Goal: Information Seeking & Learning: Learn about a topic

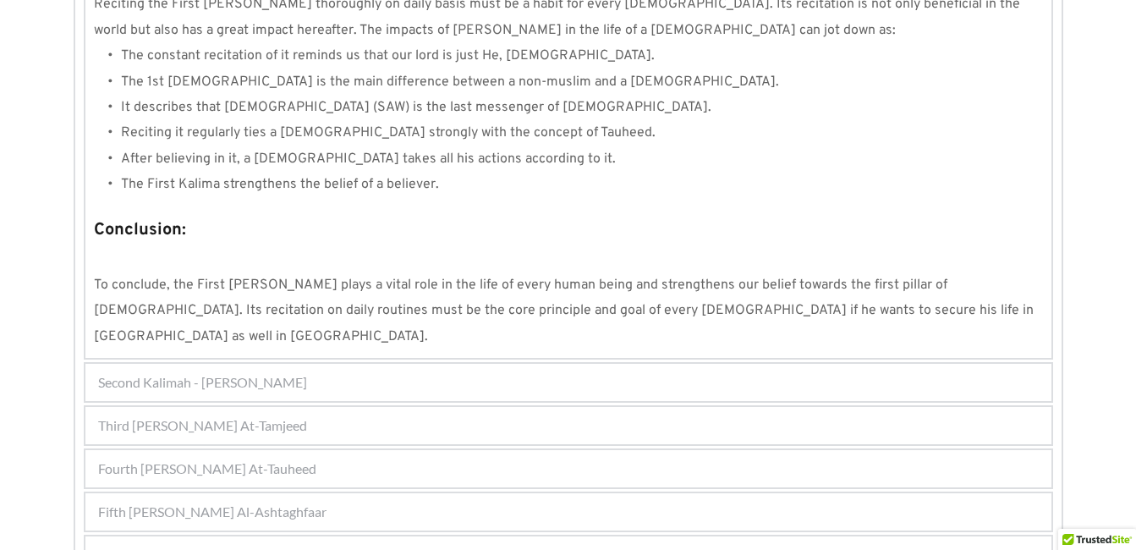
scroll to position [1626, 0]
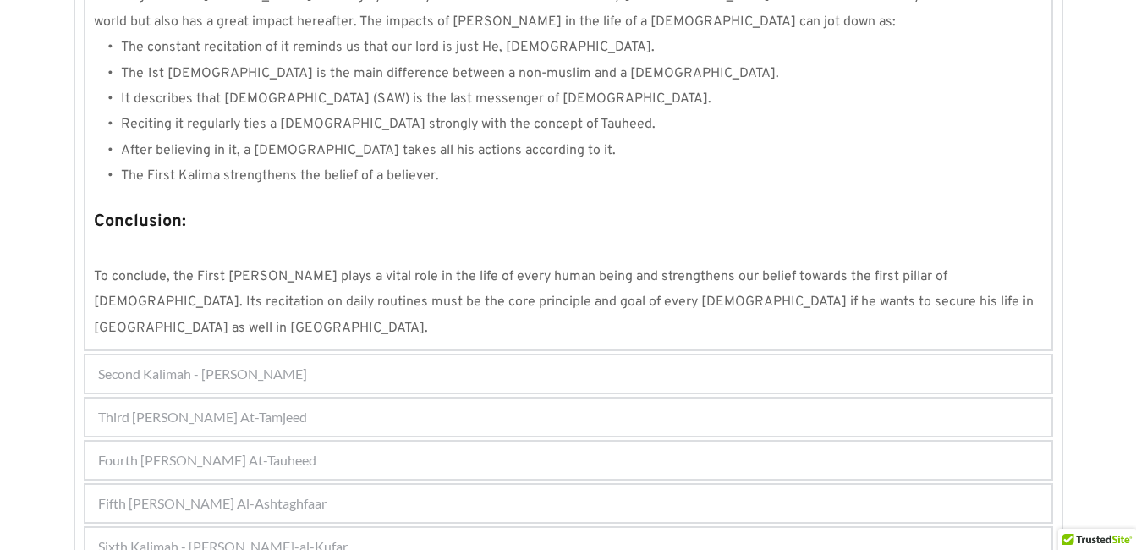
click at [929, 355] on div "Second Kalimah - [PERSON_NAME]" at bounding box center [568, 373] width 966 height 37
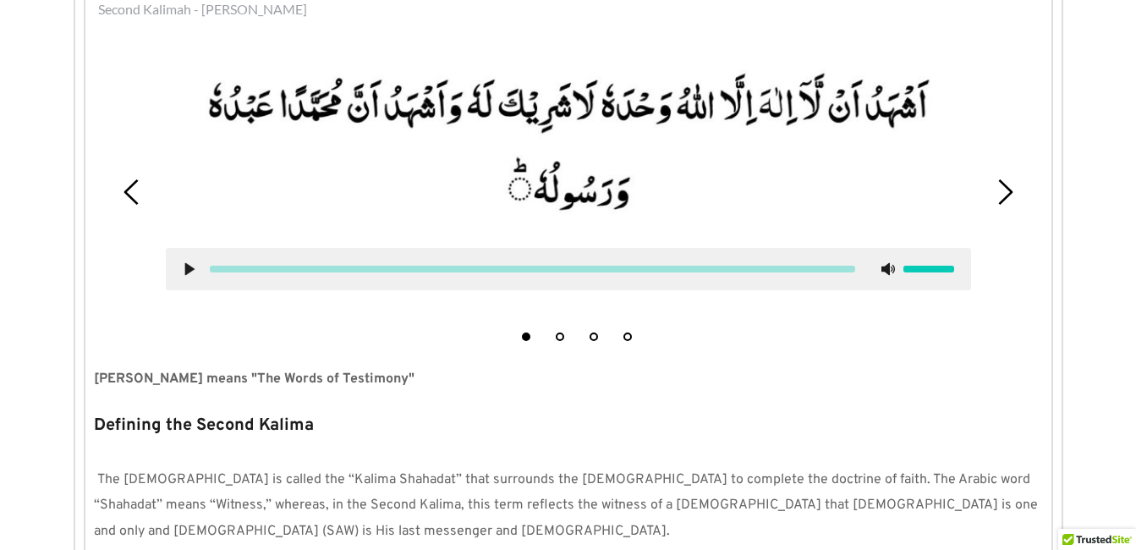
scroll to position [454, 0]
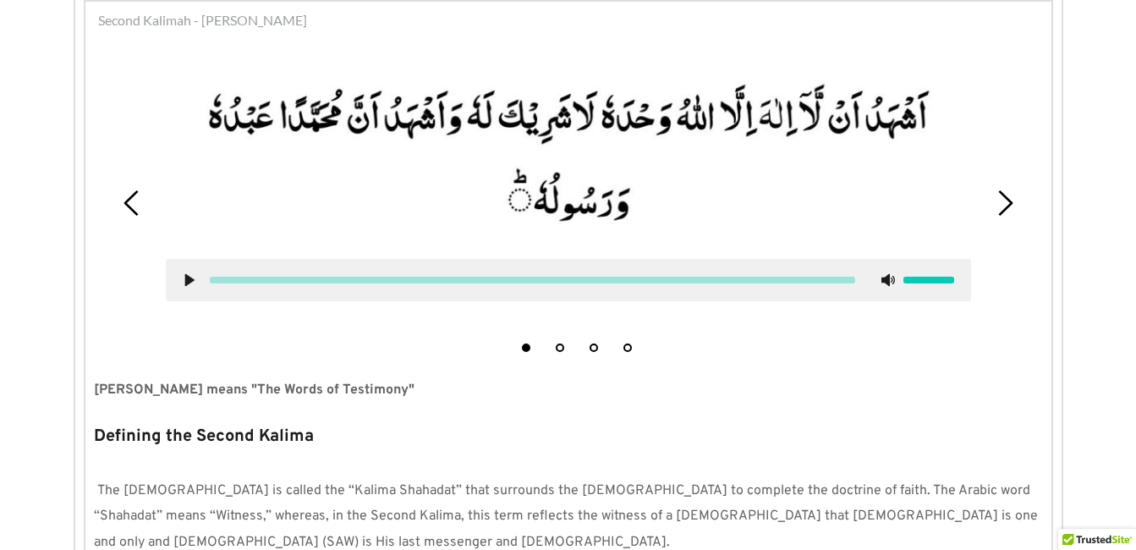
click at [192, 282] on use at bounding box center [188, 280] width 9 height 13
click at [192, 282] on use at bounding box center [189, 280] width 11 height 13
click at [191, 277] on icon at bounding box center [190, 280] width 14 height 14
click at [187, 280] on use at bounding box center [189, 280] width 11 height 13
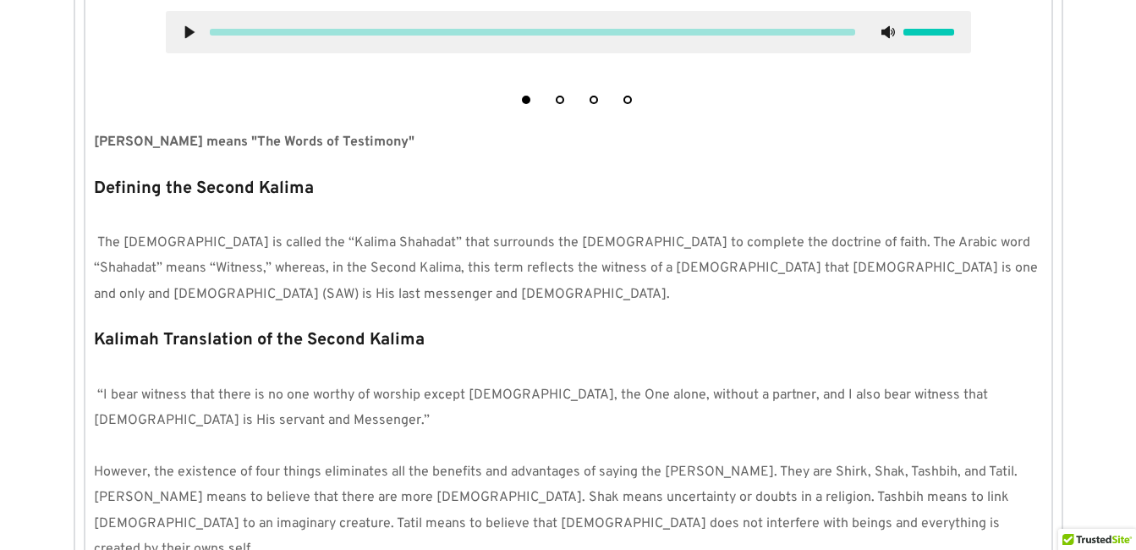
scroll to position [792, 0]
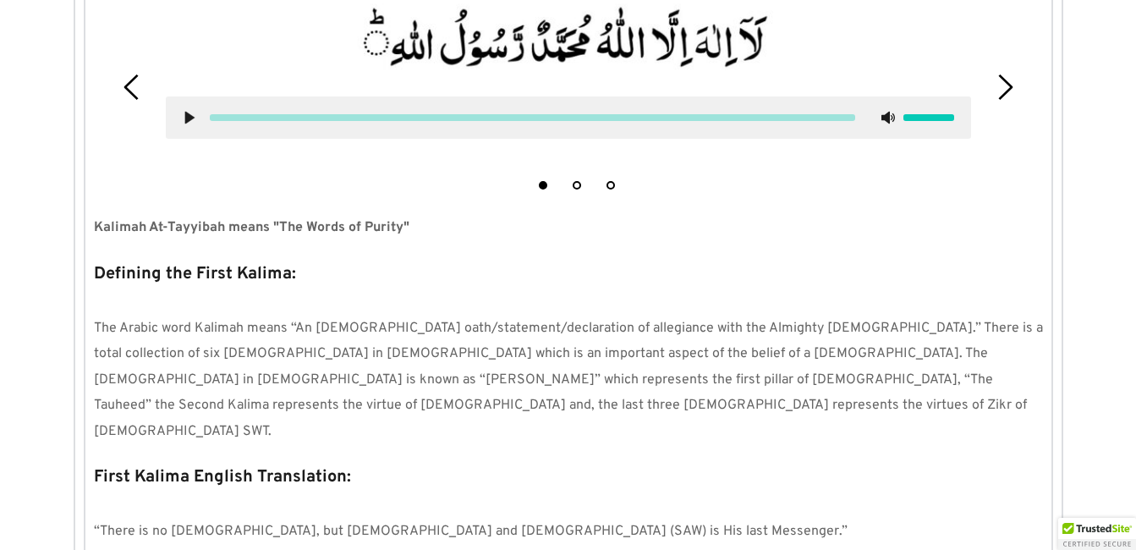
scroll to position [1626, 0]
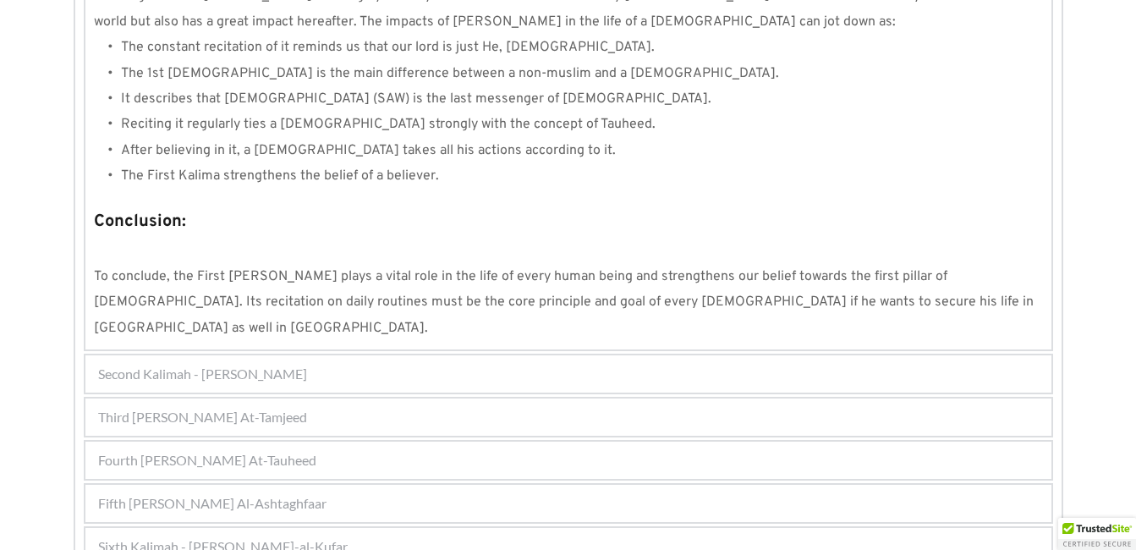
click at [304, 407] on span "Third [PERSON_NAME] At-Tamjeed" at bounding box center [202, 417] width 209 height 20
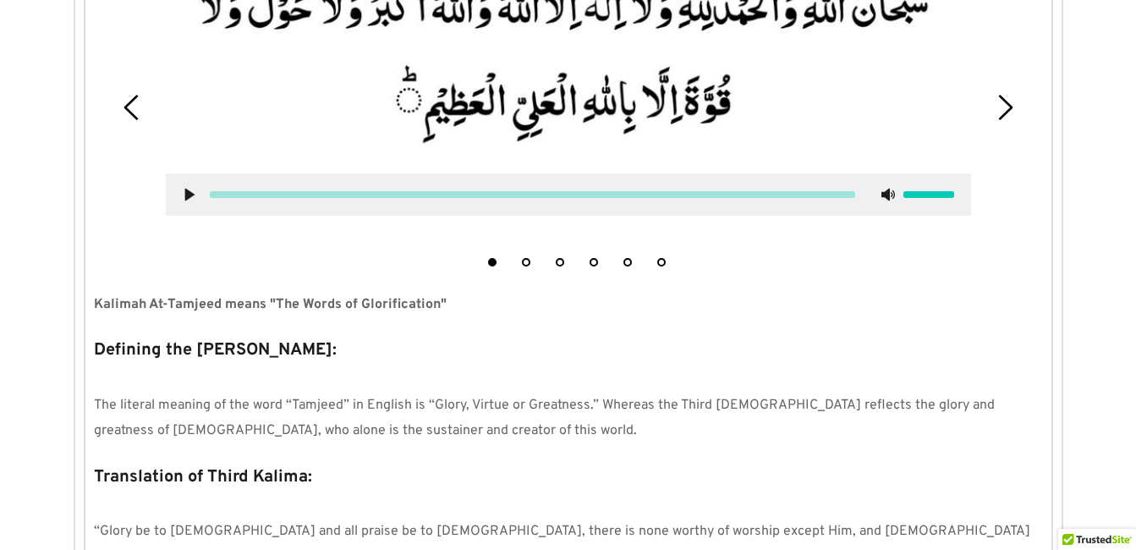
scroll to position [497, 0]
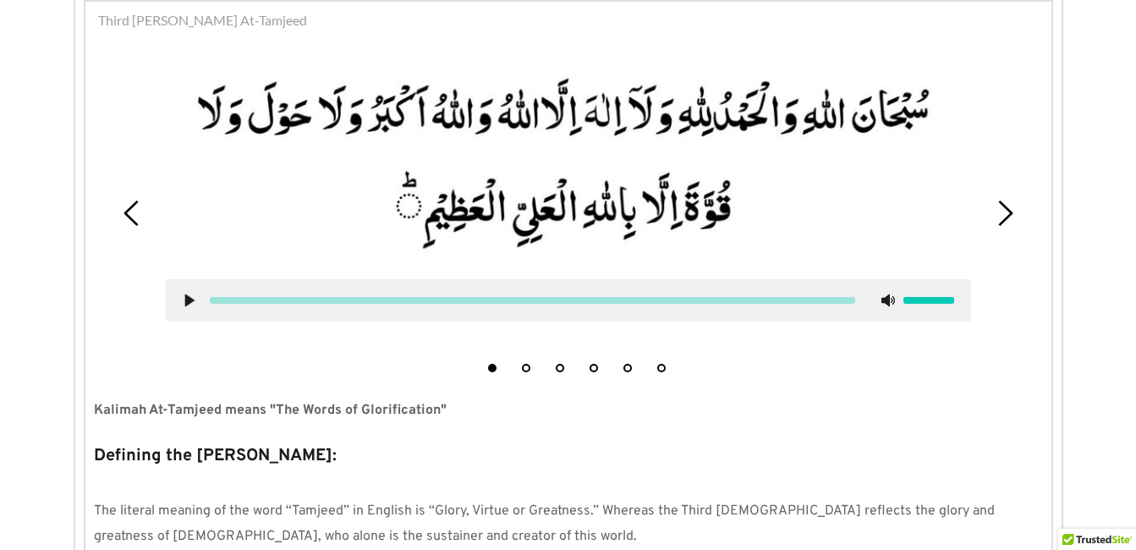
click at [190, 302] on use at bounding box center [188, 300] width 9 height 13
click at [189, 297] on icon at bounding box center [190, 300] width 14 height 14
click at [212, 344] on div at bounding box center [568, 203] width 831 height 314
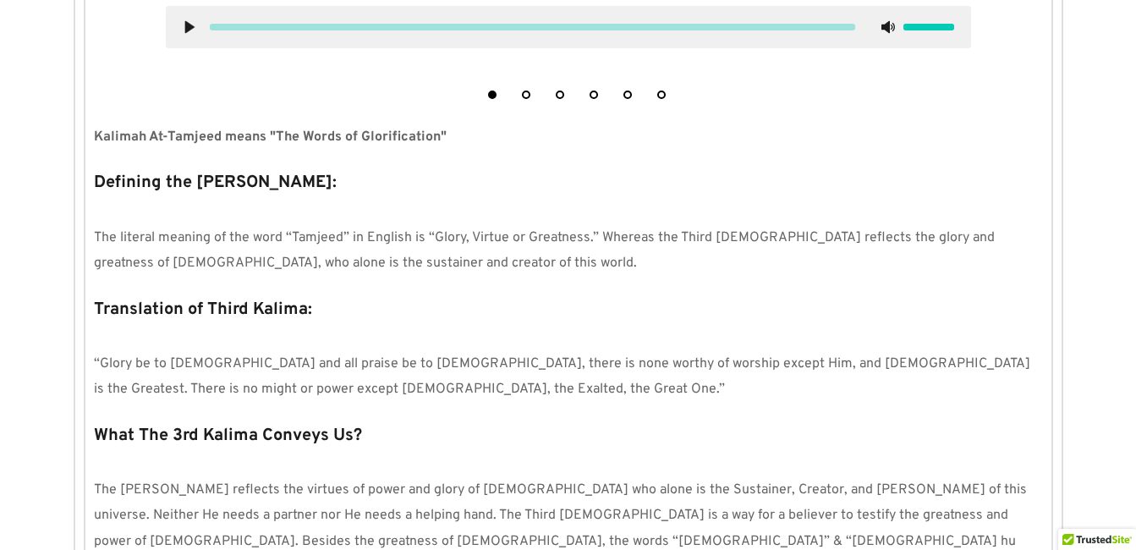
scroll to position [836, 0]
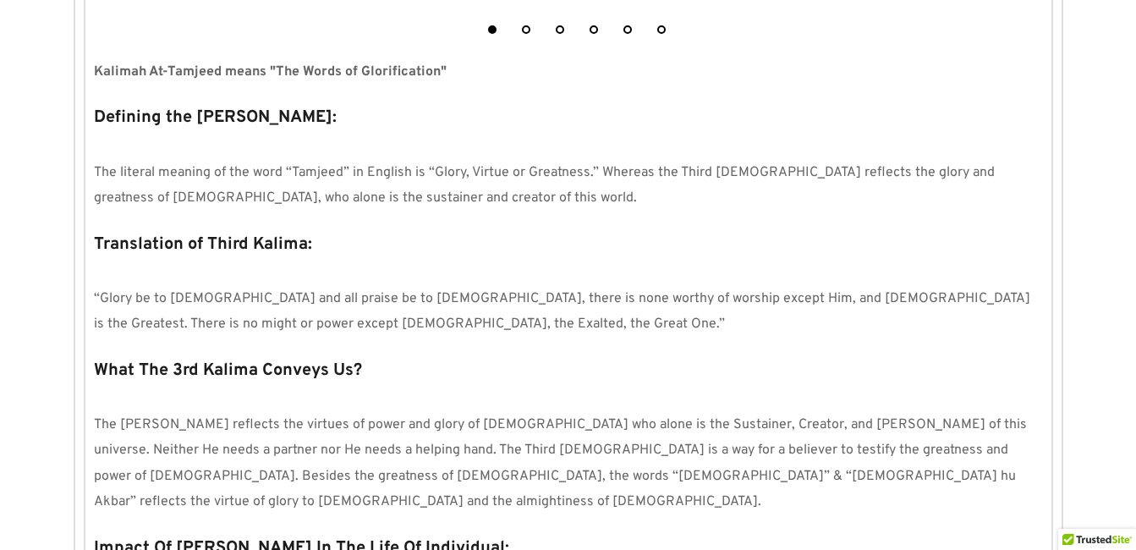
click at [762, 249] on p "Translation of Third Kalima:" at bounding box center [568, 244] width 949 height 32
click at [1043, 215] on div "1 2 3 4 5 6 Kalimah At-Tamjeed means "The Words of Glorification" Defining the …" at bounding box center [568, 390] width 966 height 1383
click at [692, 112] on p "Defining the [PERSON_NAME]:" at bounding box center [568, 117] width 949 height 32
